Goal: Task Accomplishment & Management: Use online tool/utility

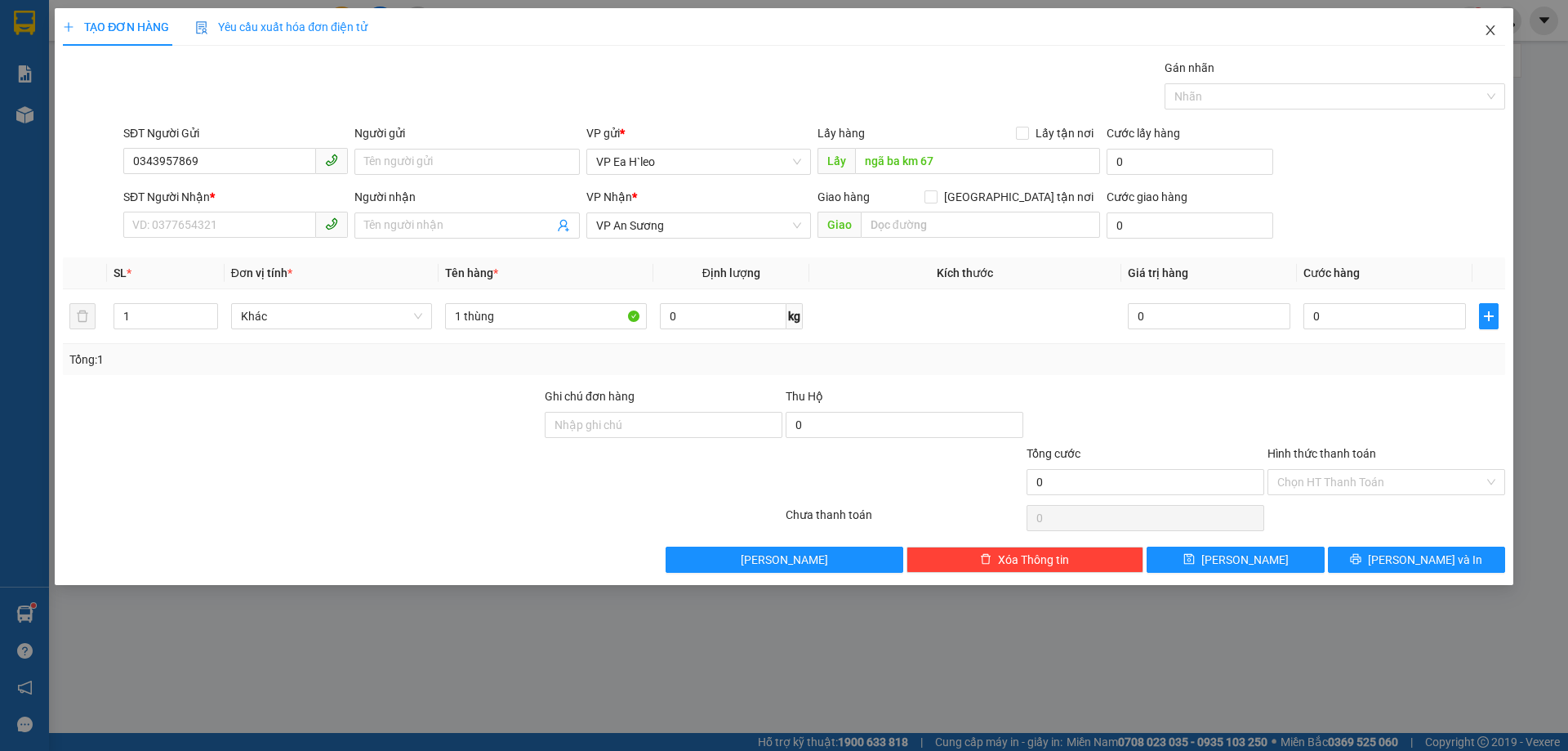
click at [1495, 34] on icon "close" at bounding box center [1490, 30] width 13 height 13
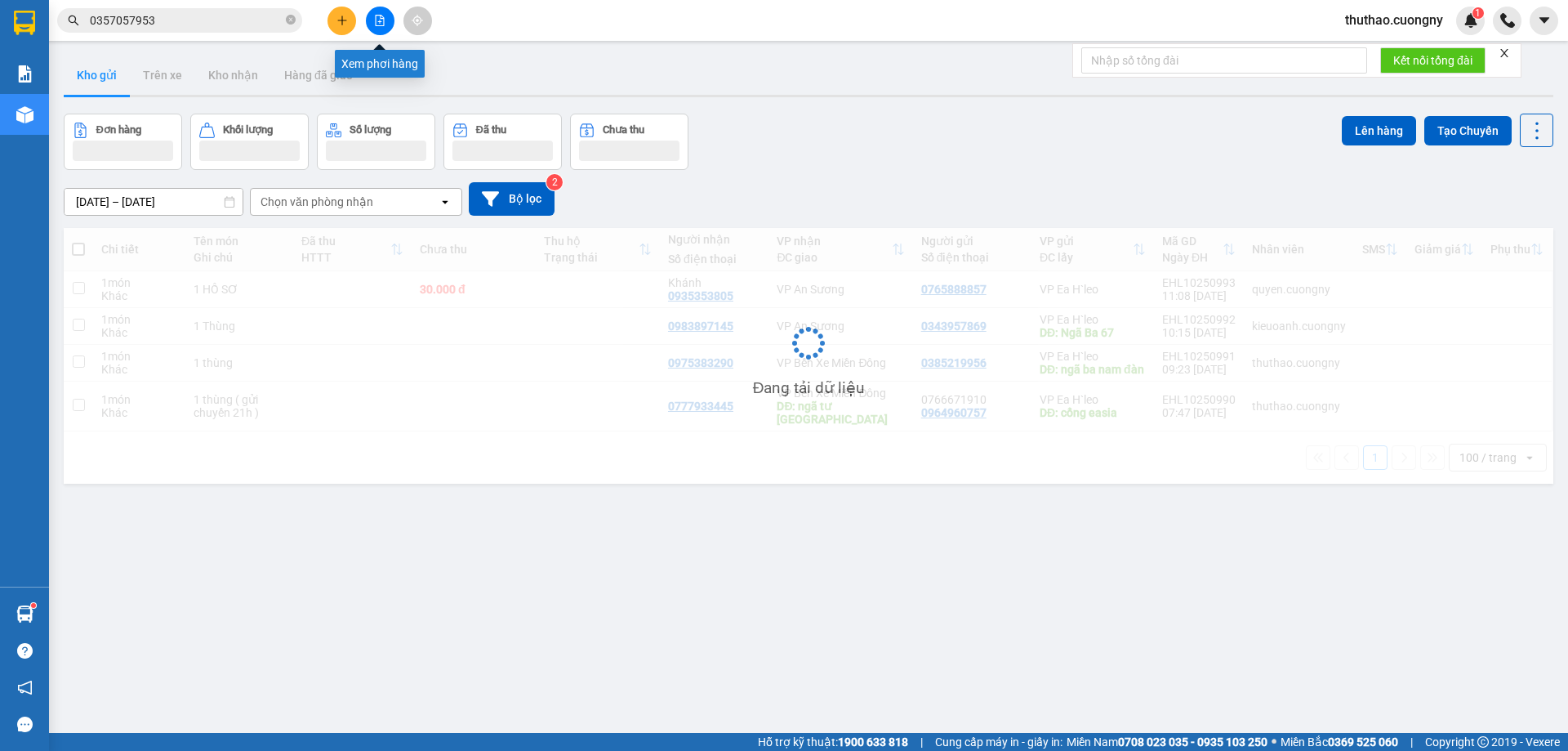
click at [386, 22] on button at bounding box center [380, 20] width 29 height 29
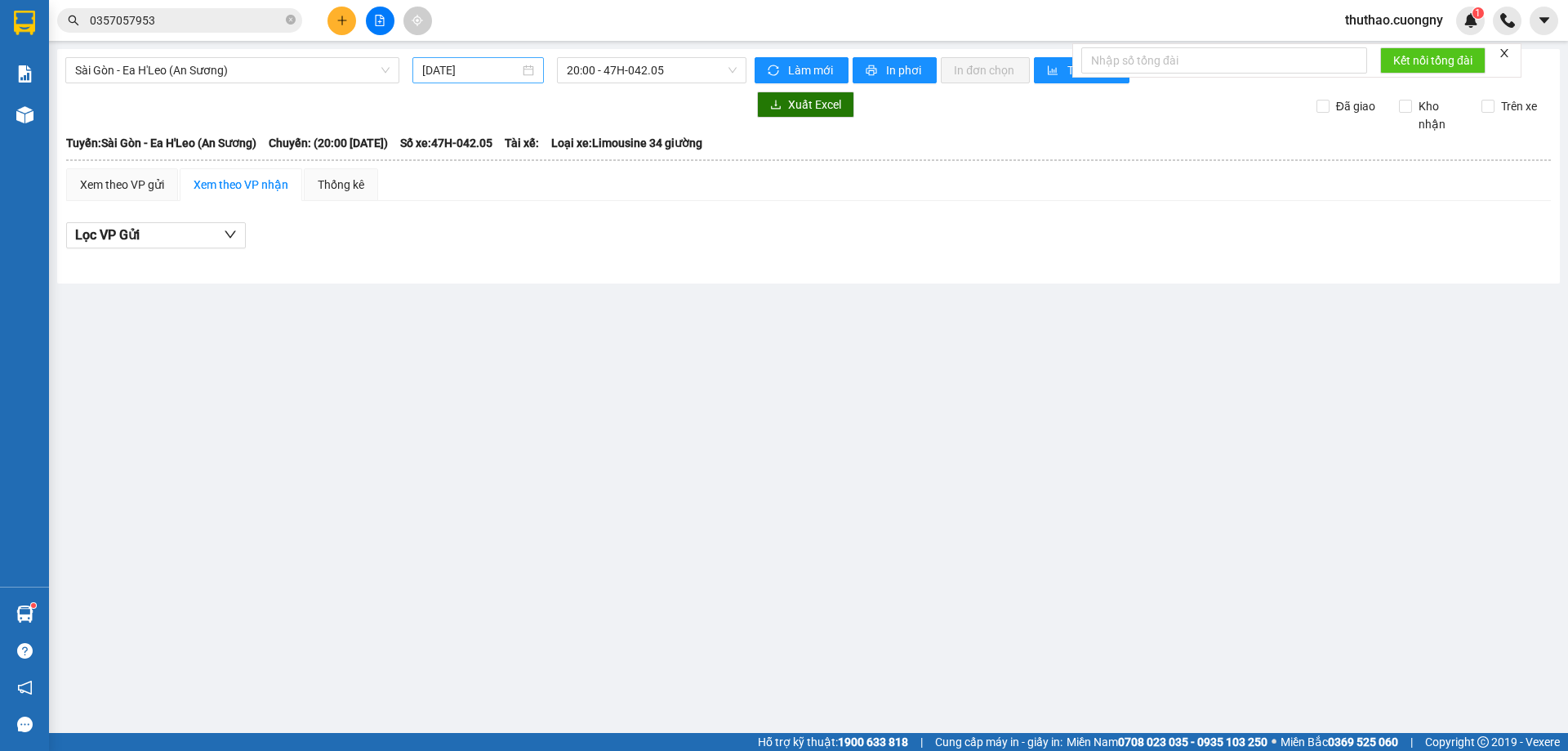
click at [482, 64] on input "[DATE]" at bounding box center [471, 70] width 97 height 18
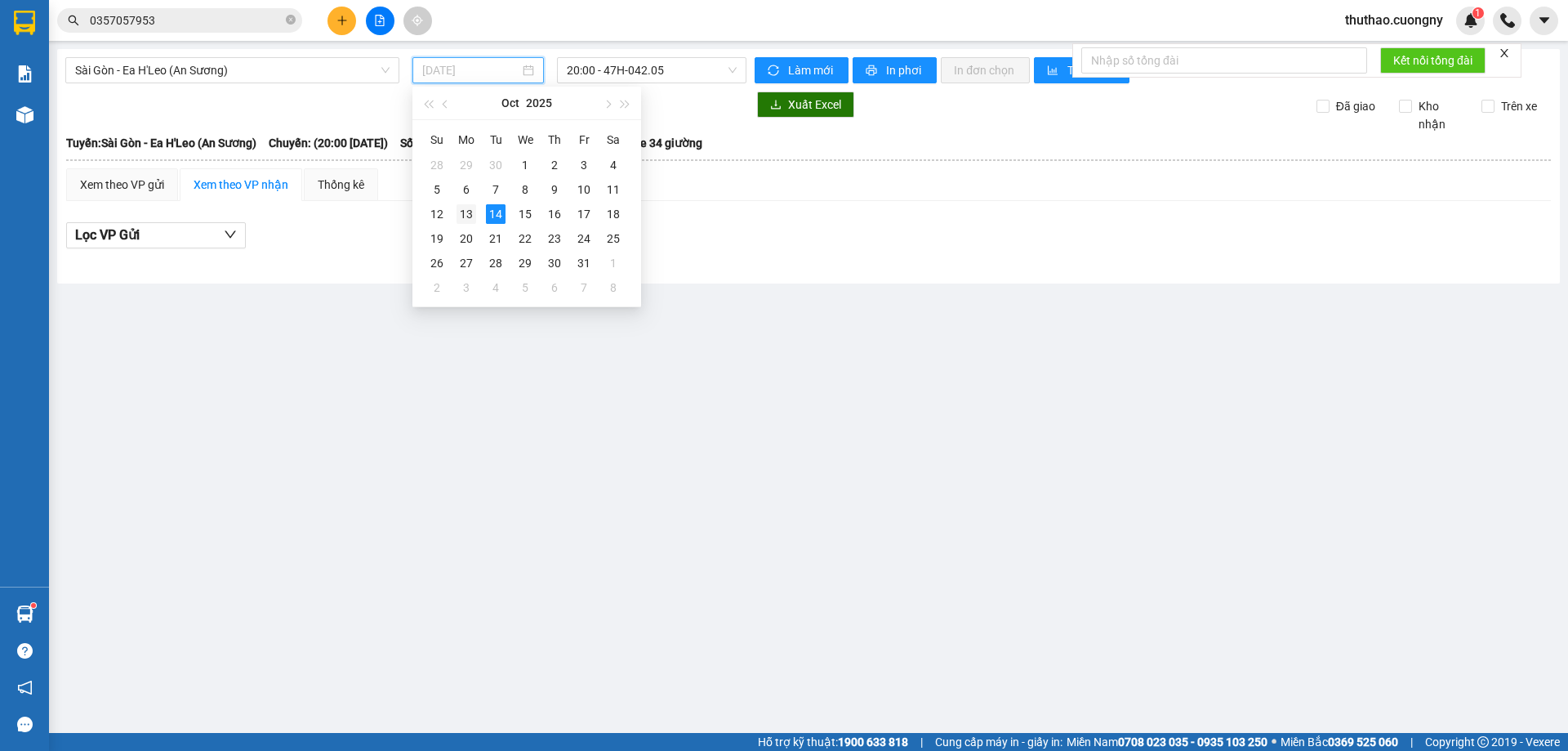
click at [479, 215] on td "13" at bounding box center [467, 214] width 29 height 25
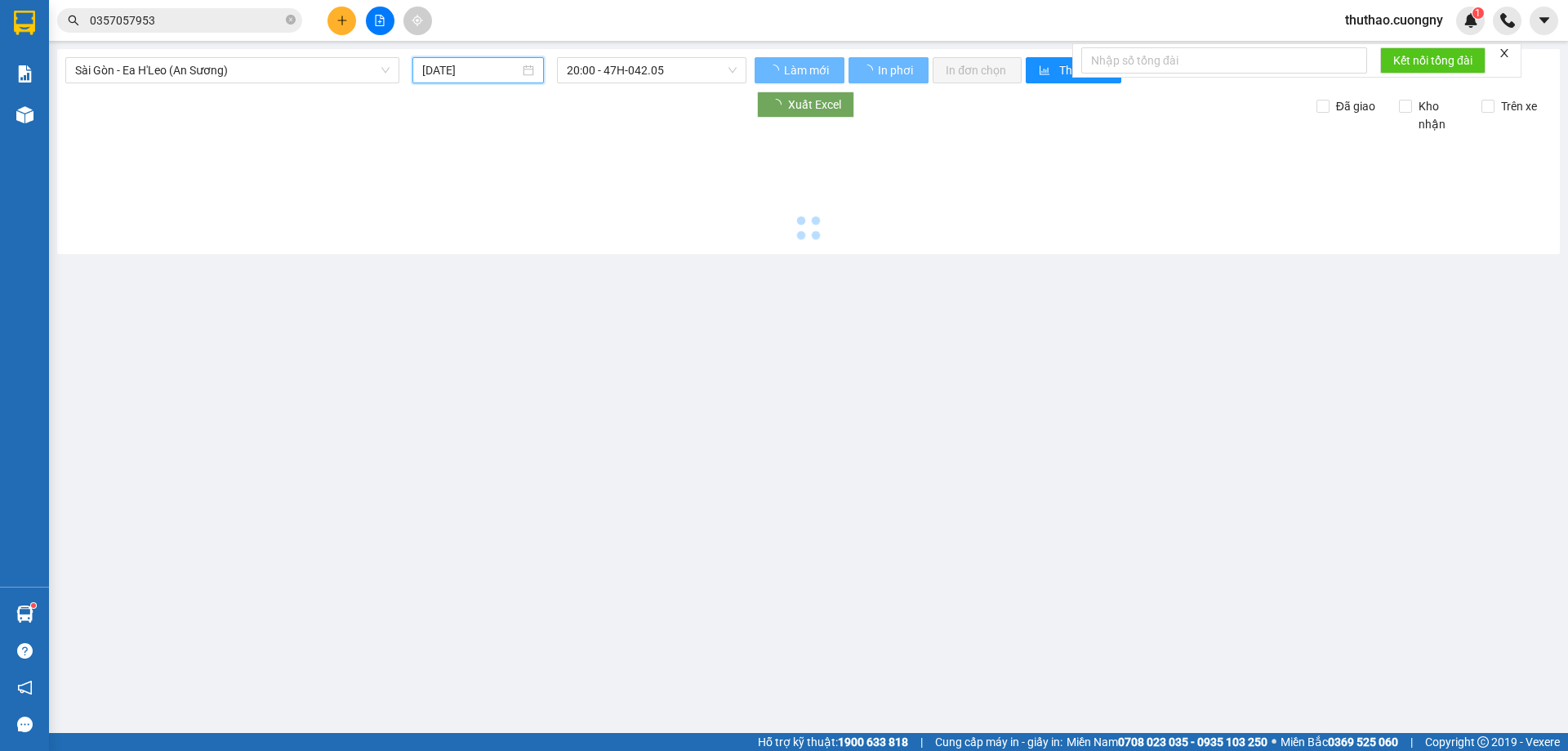
type input "[DATE]"
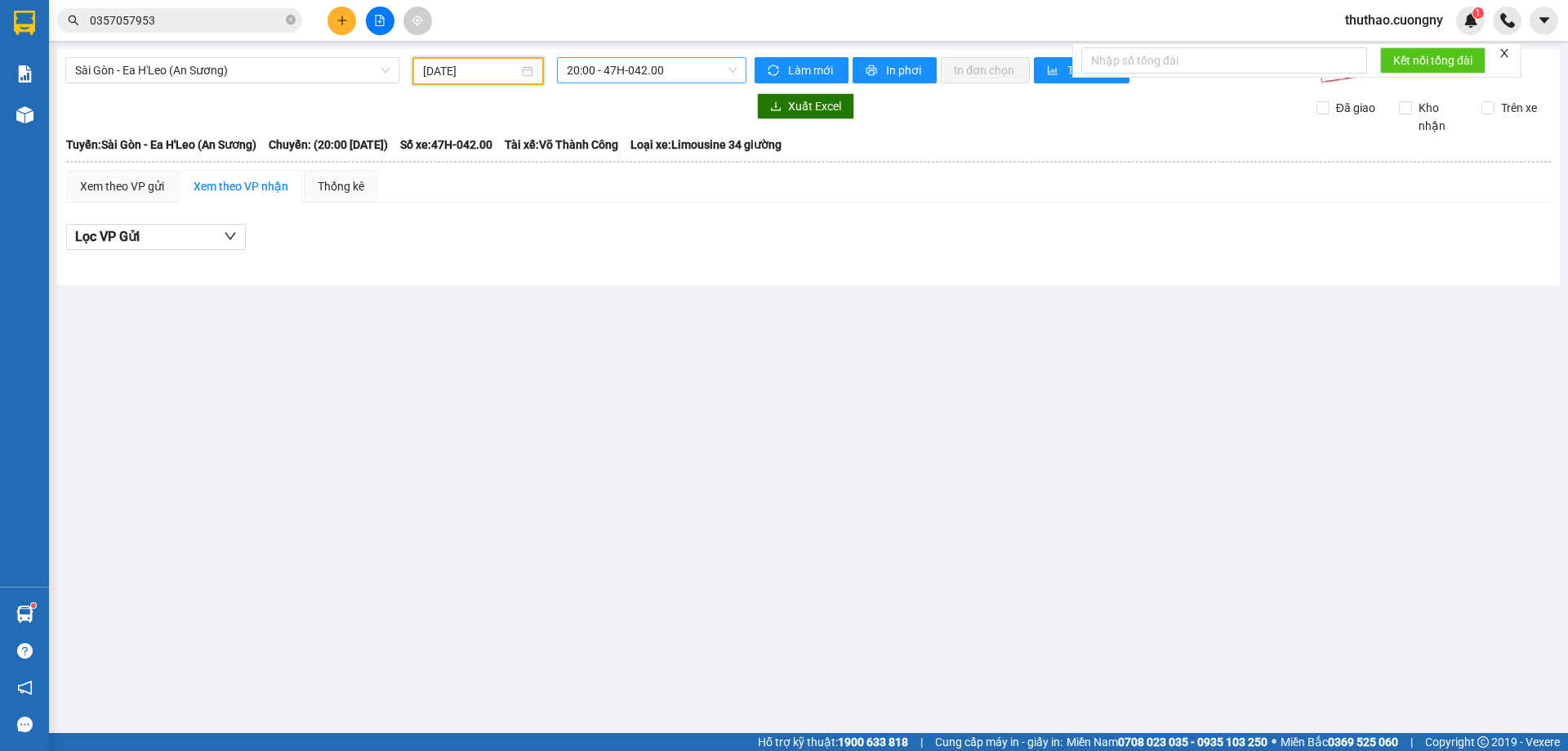
click at [609, 80] on span "20:00 - 47H-042.00" at bounding box center [651, 70] width 169 height 25
click at [219, 75] on span "Sài Gòn - Ea H'Leo (An Sương)" at bounding box center [233, 70] width 314 height 25
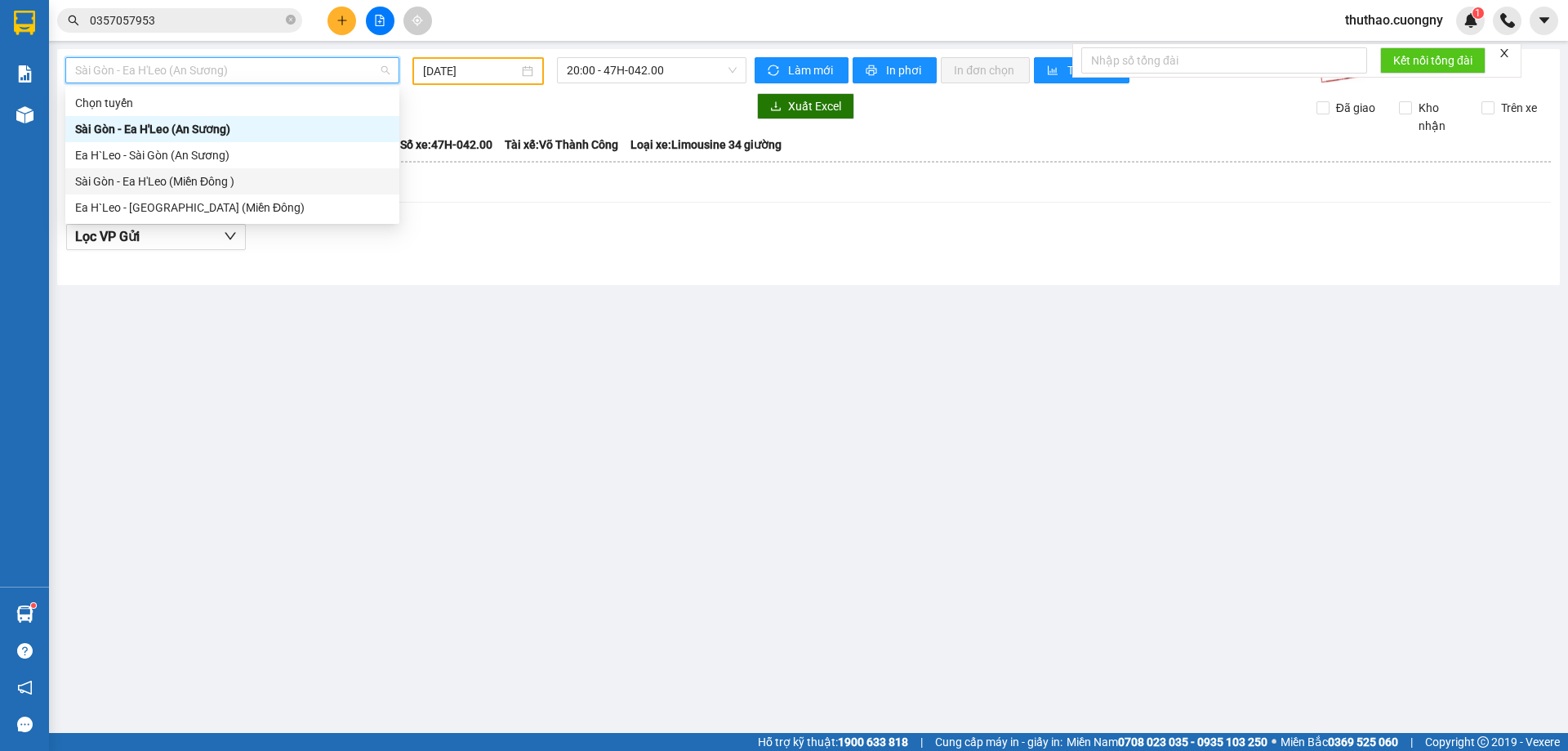
click at [180, 176] on div "Sài Gòn - Ea H'Leo (Miền Đông )" at bounding box center [233, 181] width 314 height 18
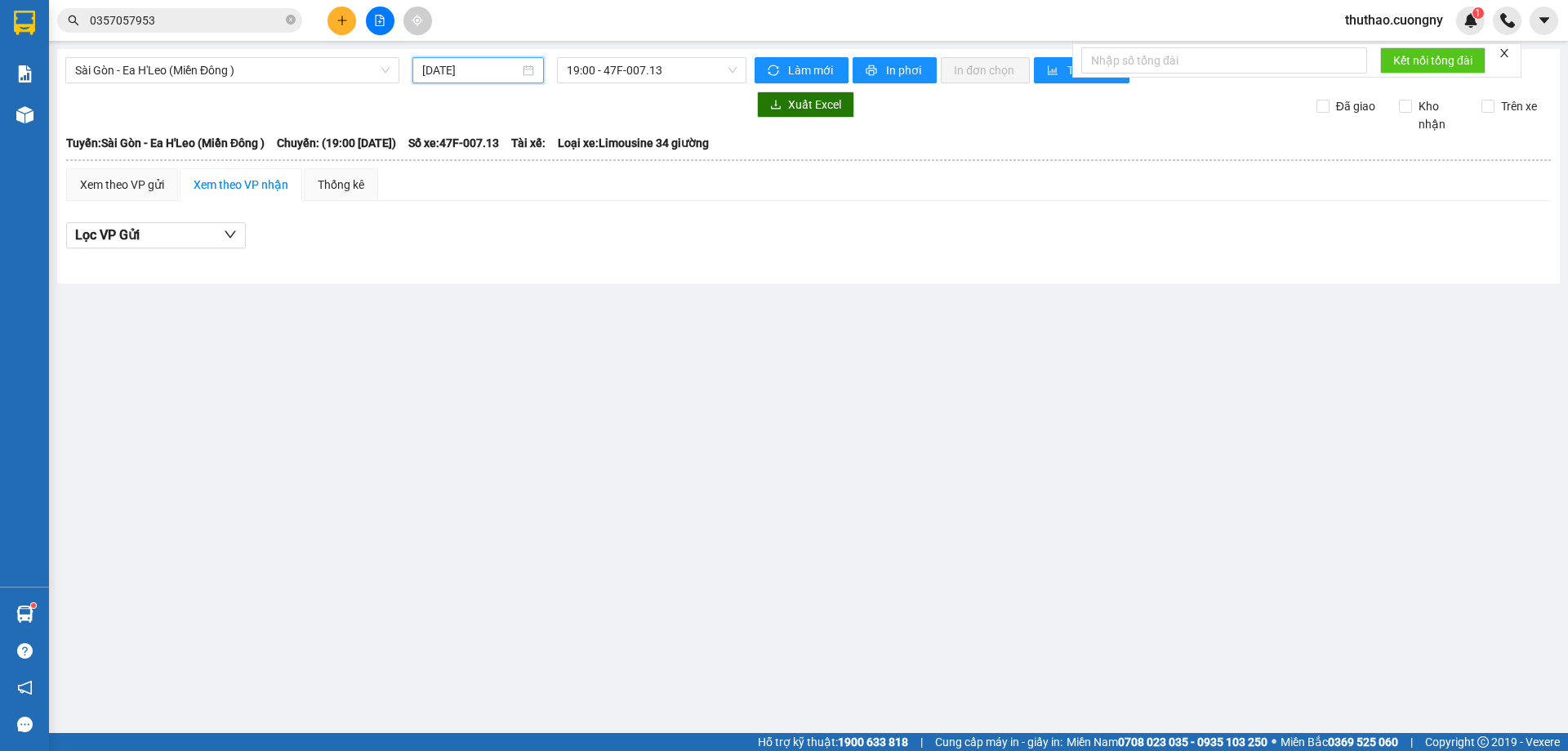
click at [472, 70] on input "[DATE]" at bounding box center [471, 70] width 97 height 18
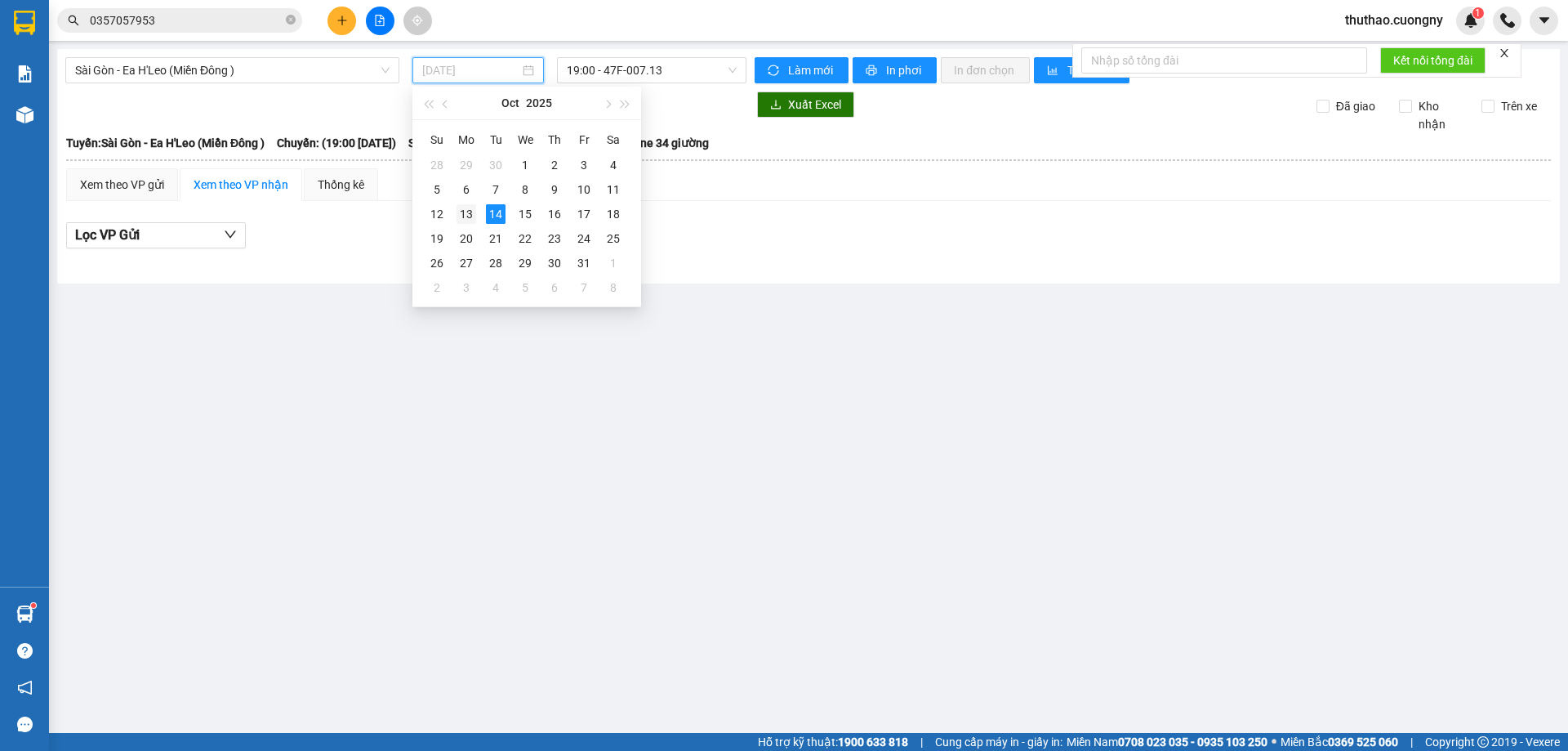
click at [471, 213] on div "13" at bounding box center [467, 214] width 20 height 20
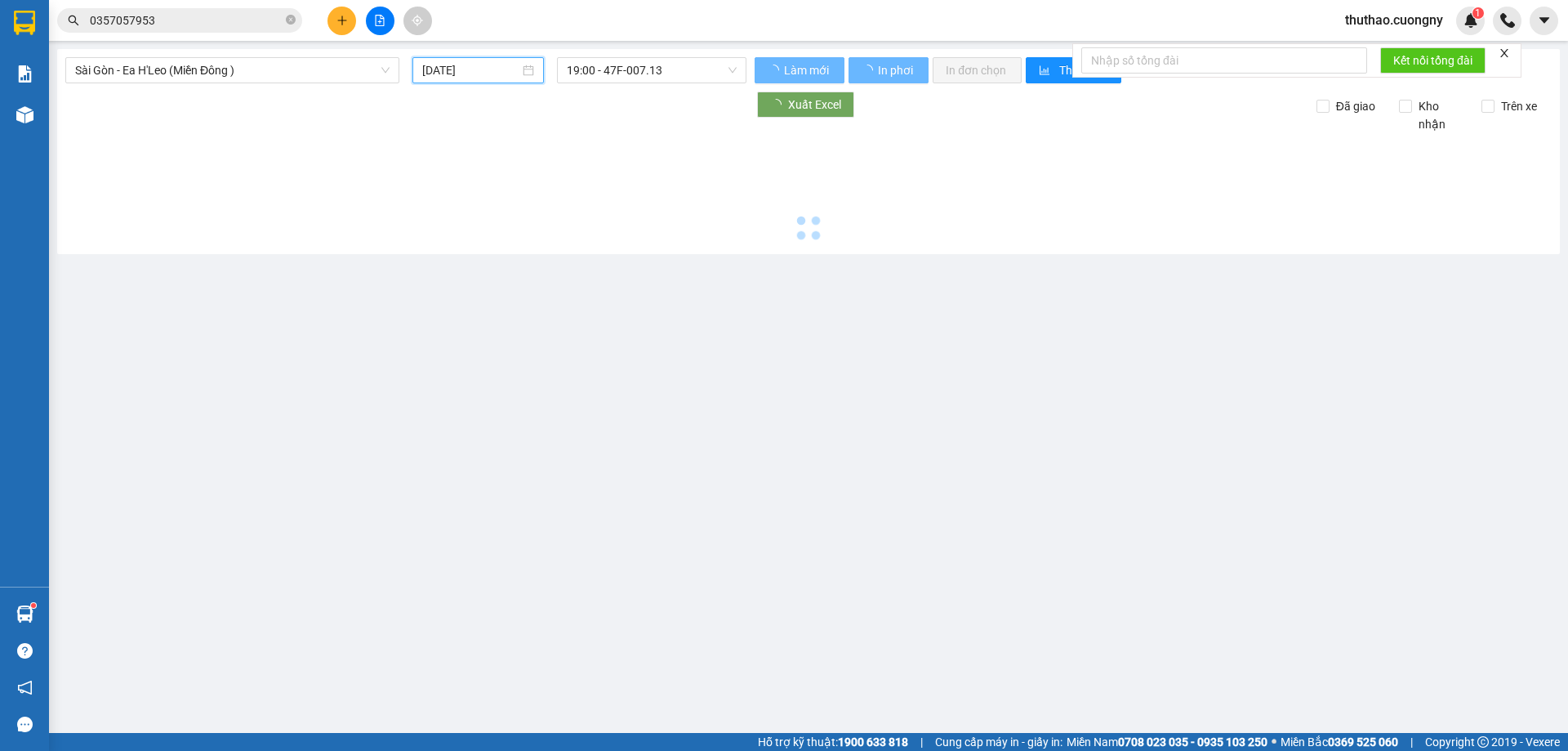
type input "[DATE]"
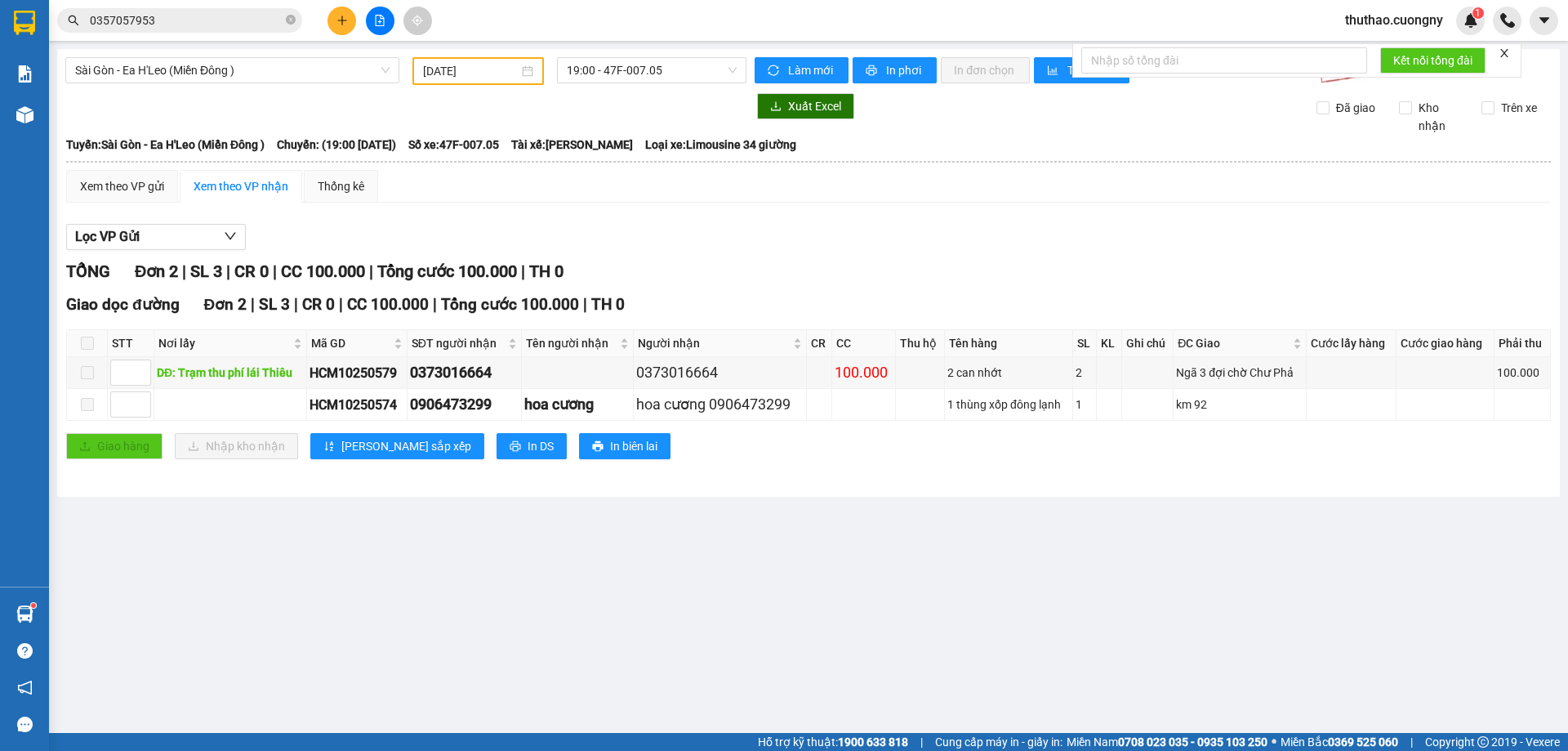
click at [662, 95] on div at bounding box center [406, 106] width 681 height 26
click at [658, 70] on span "19:00 - 47F-007.05" at bounding box center [651, 70] width 169 height 25
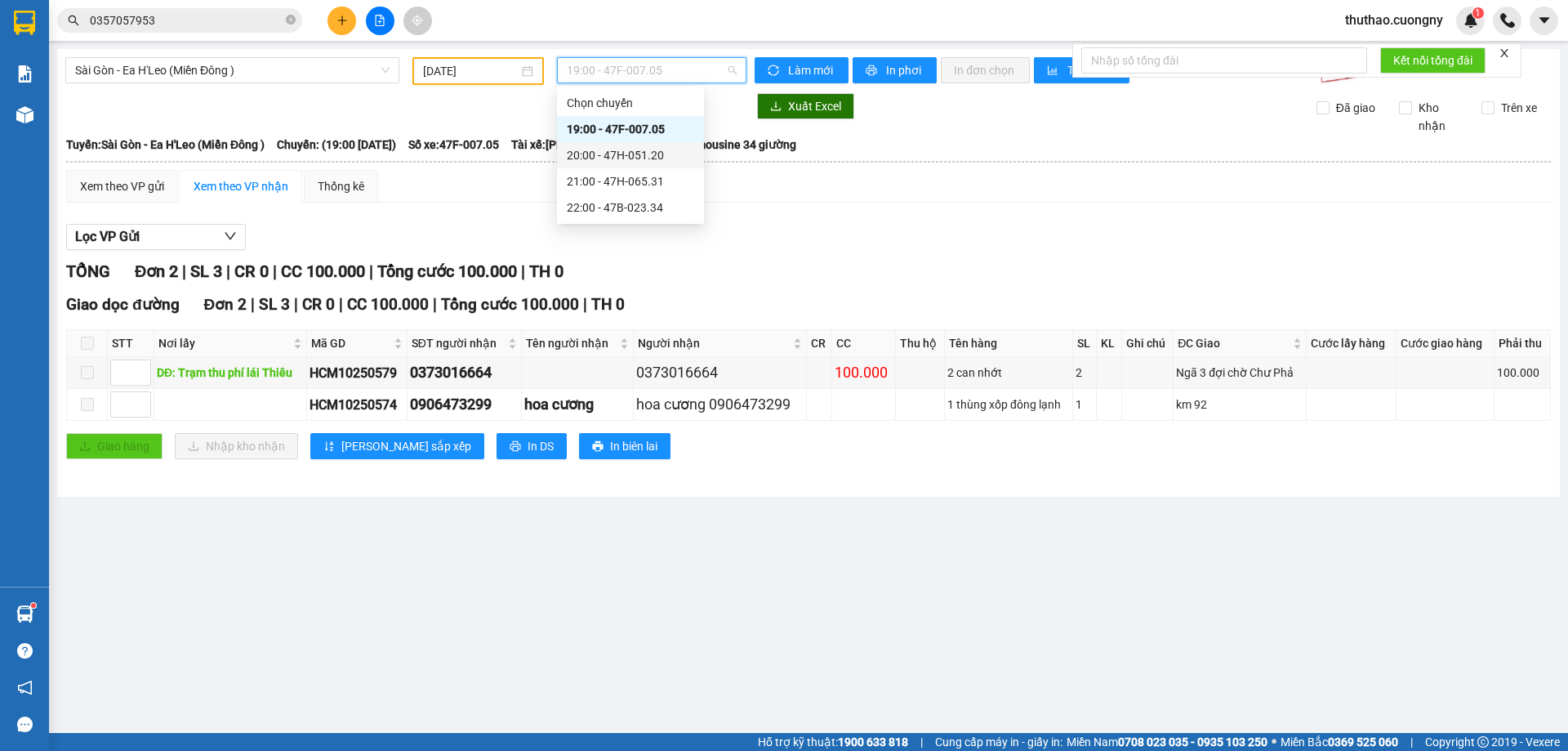
click at [639, 153] on div "20:00 - 47H-051.20" at bounding box center [630, 156] width 128 height 18
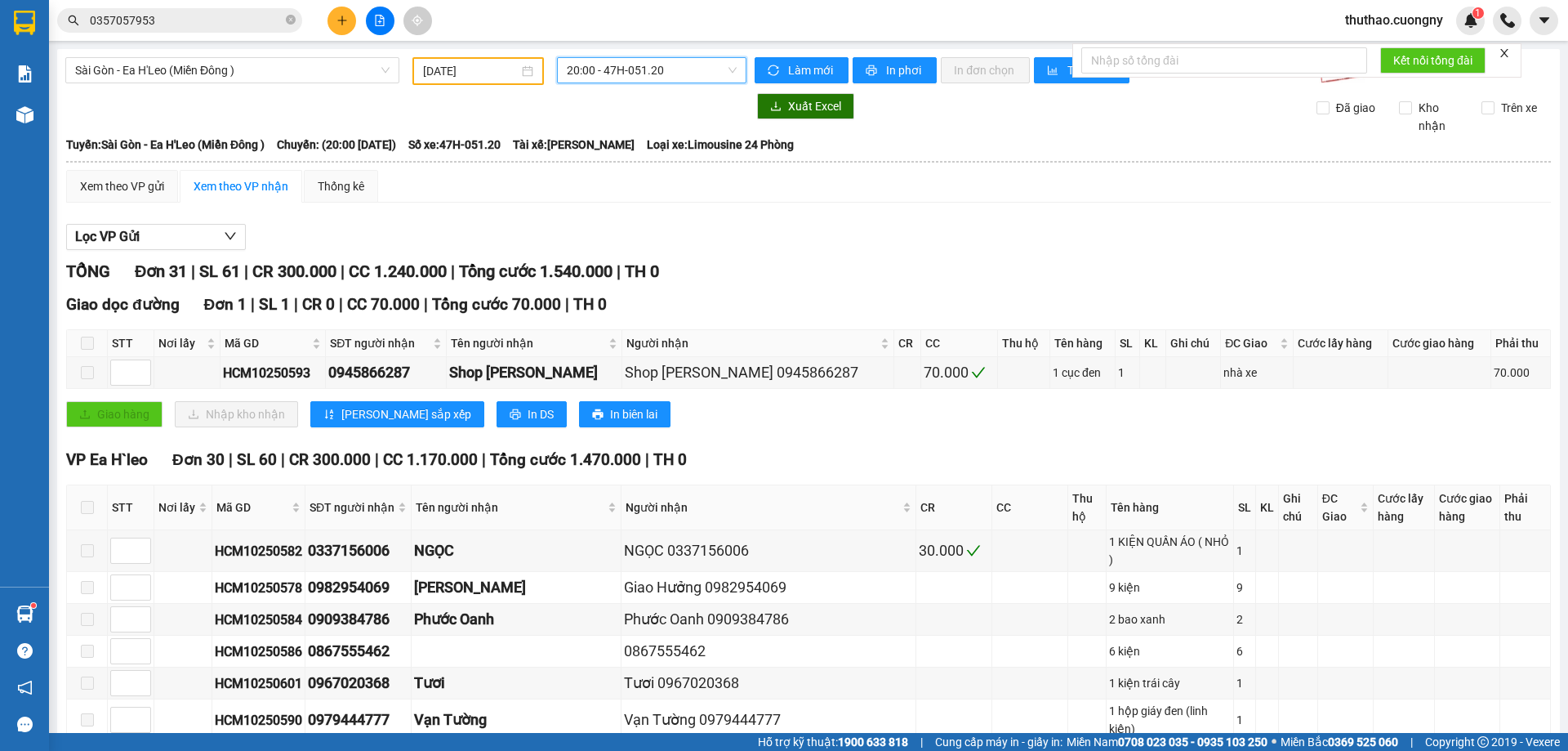
drag, startPoint x: 607, startPoint y: 69, endPoint x: 622, endPoint y: 101, distance: 35.3
click at [608, 68] on span "20:00 - 47H-051.20" at bounding box center [651, 70] width 169 height 25
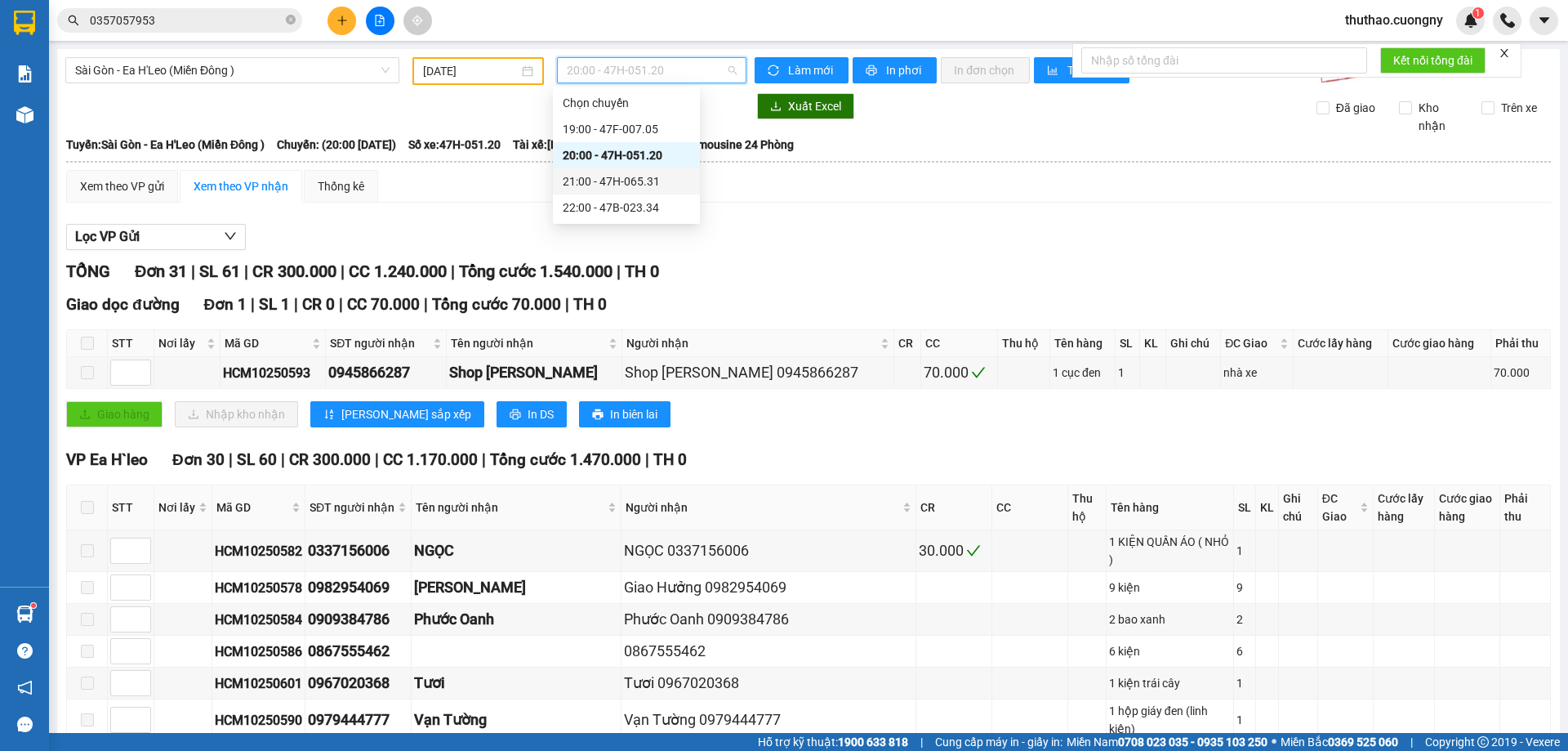
click at [631, 178] on div "21:00 - 47H-065.31" at bounding box center [626, 181] width 128 height 18
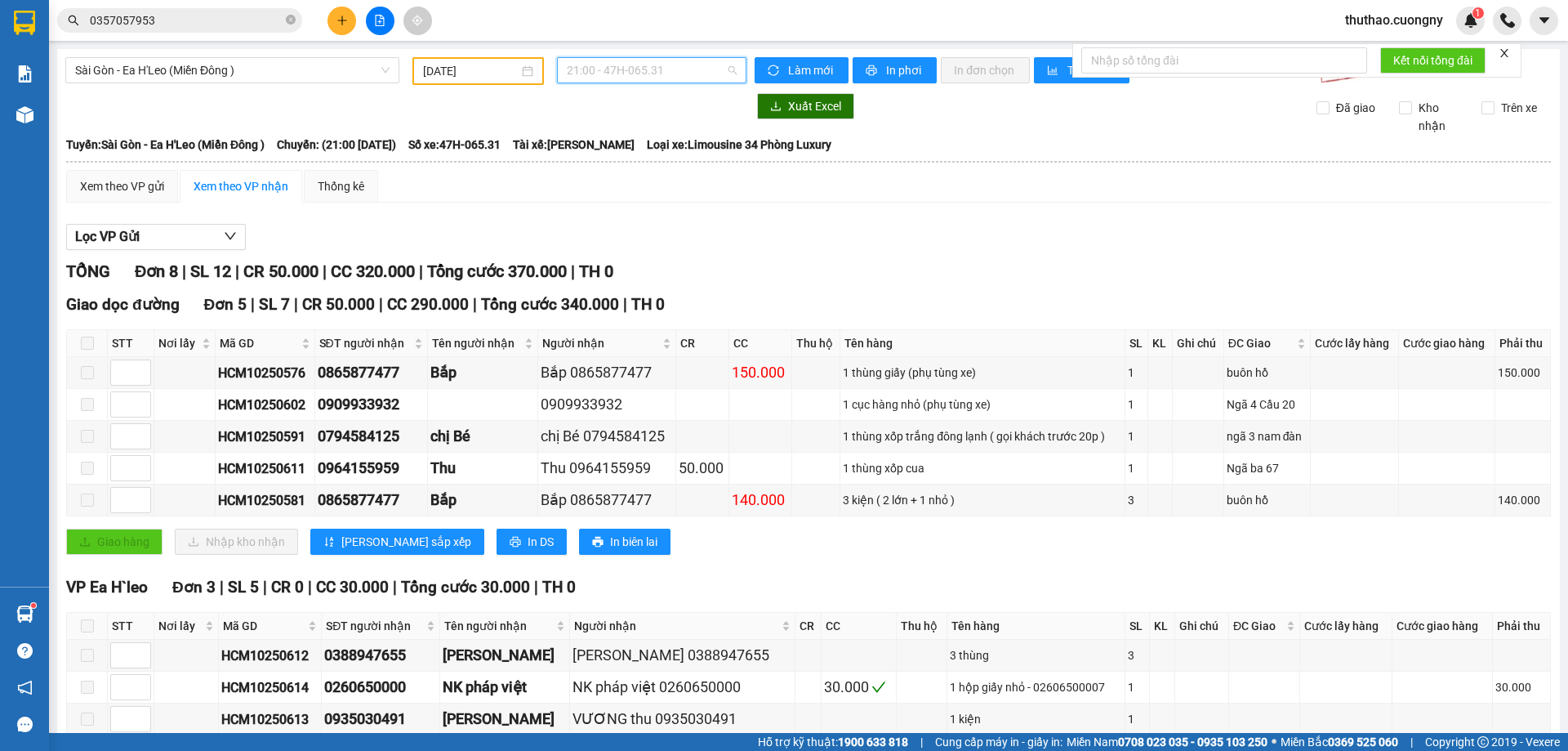
click at [644, 62] on span "21:00 - 47H-065.31" at bounding box center [651, 70] width 169 height 25
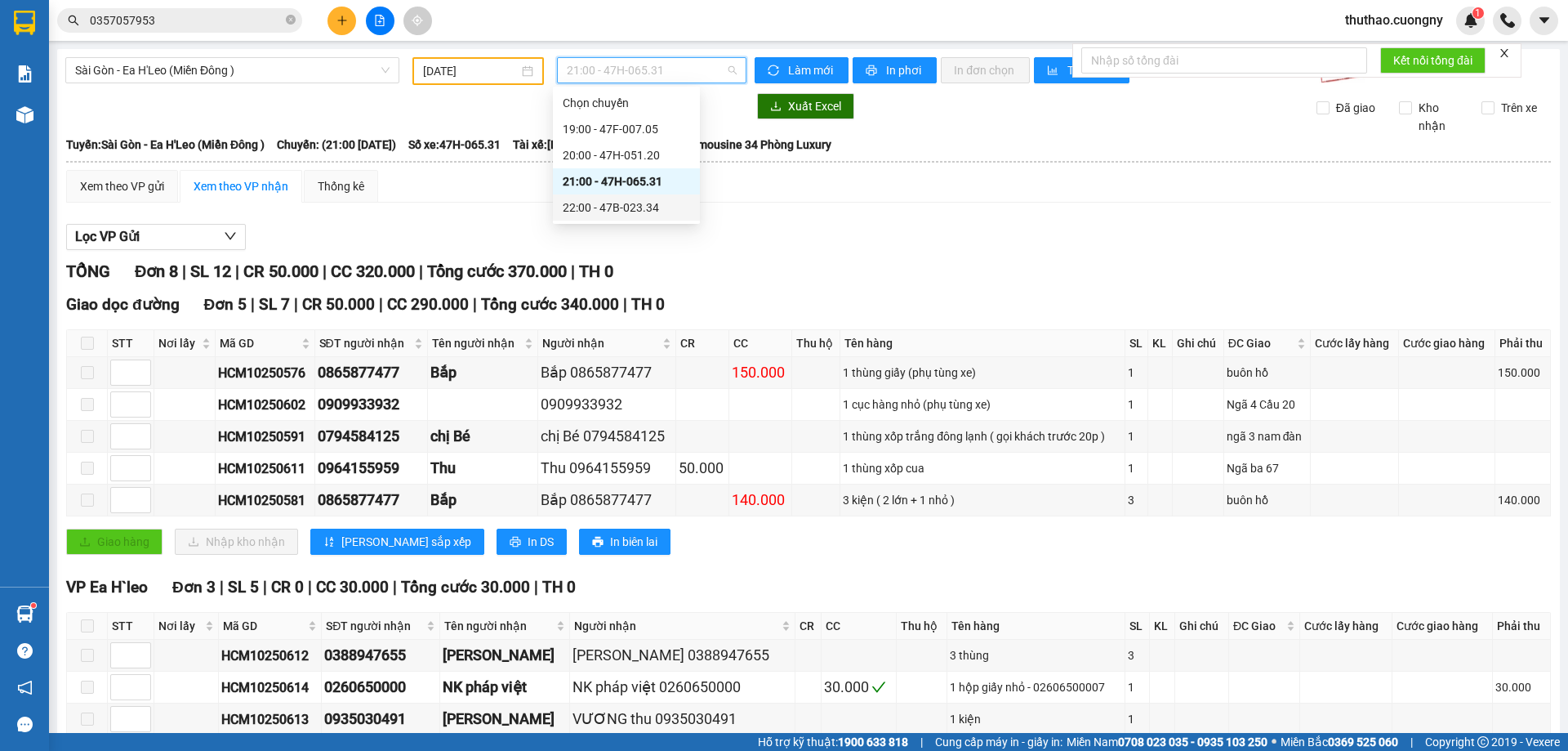
click at [675, 214] on div "22:00 - 47B-023.34" at bounding box center [626, 207] width 128 height 18
